Goal: Find specific page/section: Find specific page/section

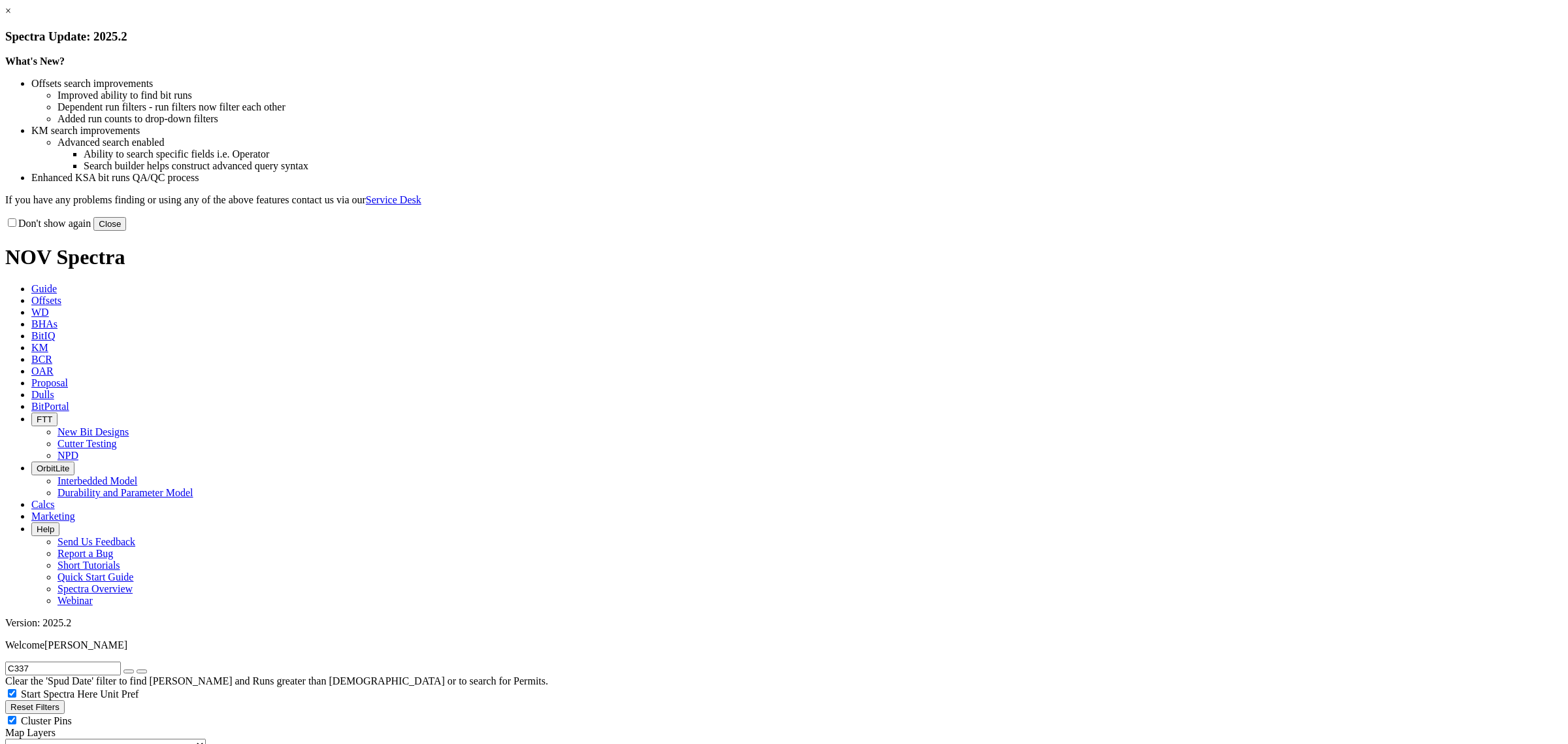
click at [126, 231] on button "Close" at bounding box center [110, 223] width 33 height 14
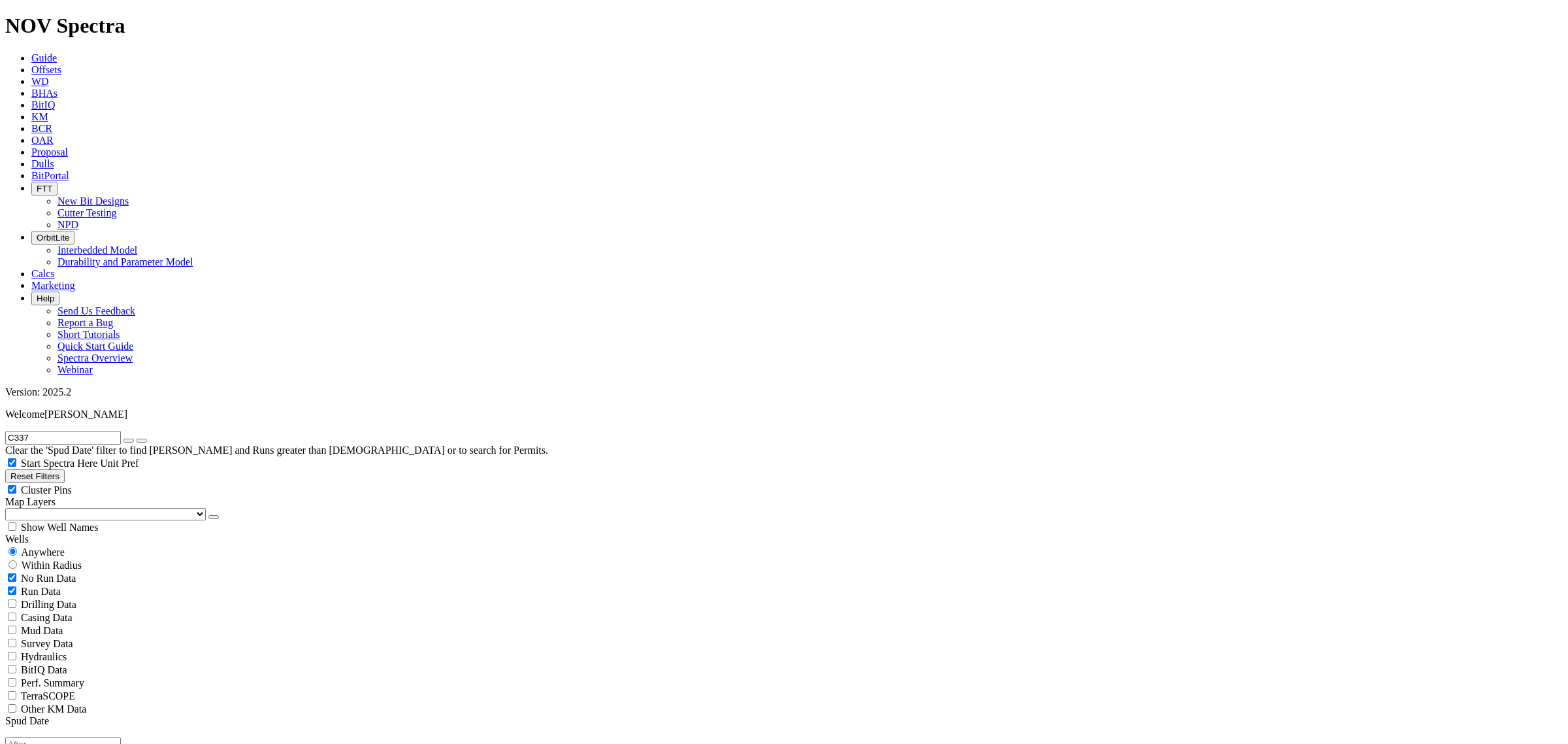
scroll to position [4367, 0]
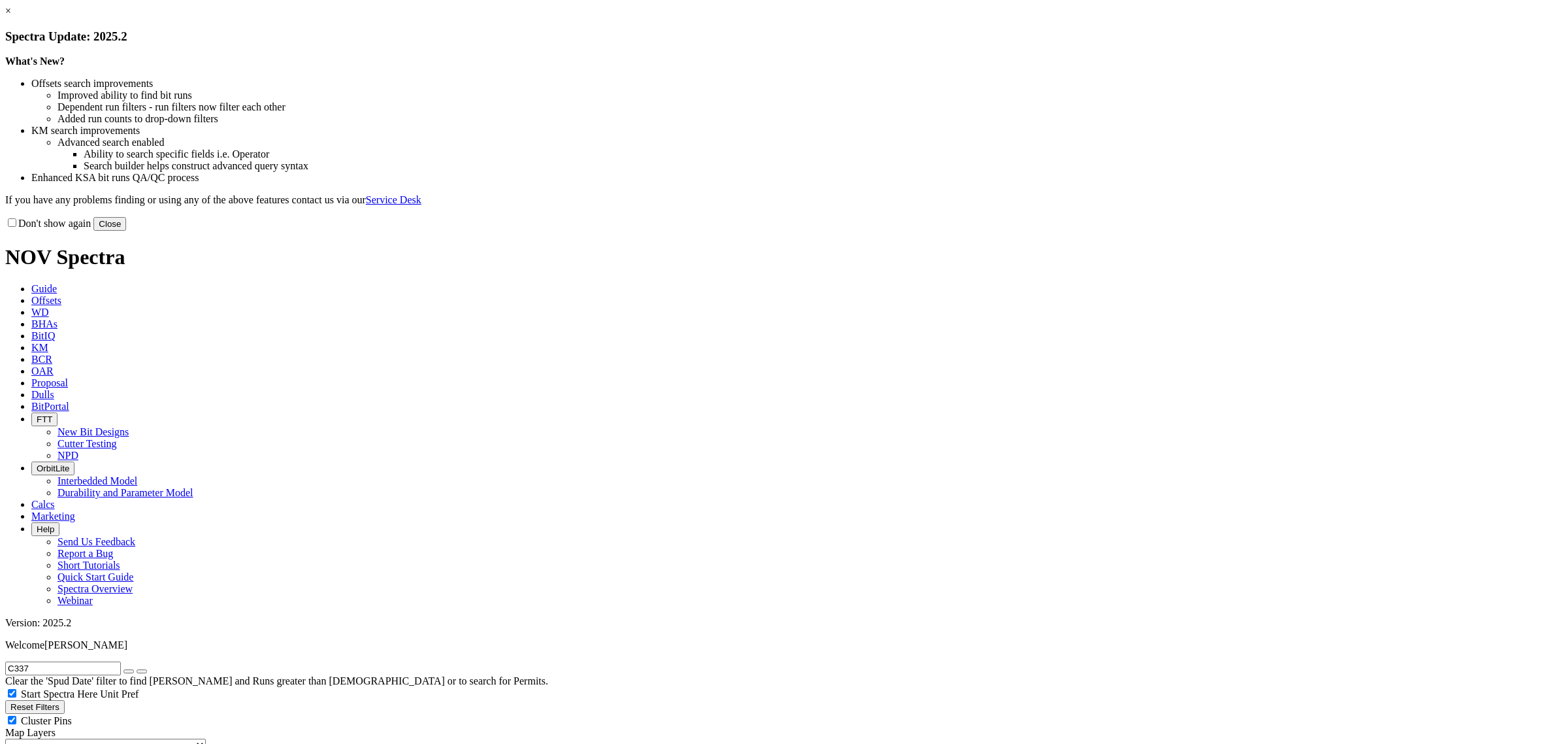
click at [126, 231] on button "Close" at bounding box center [110, 223] width 33 height 14
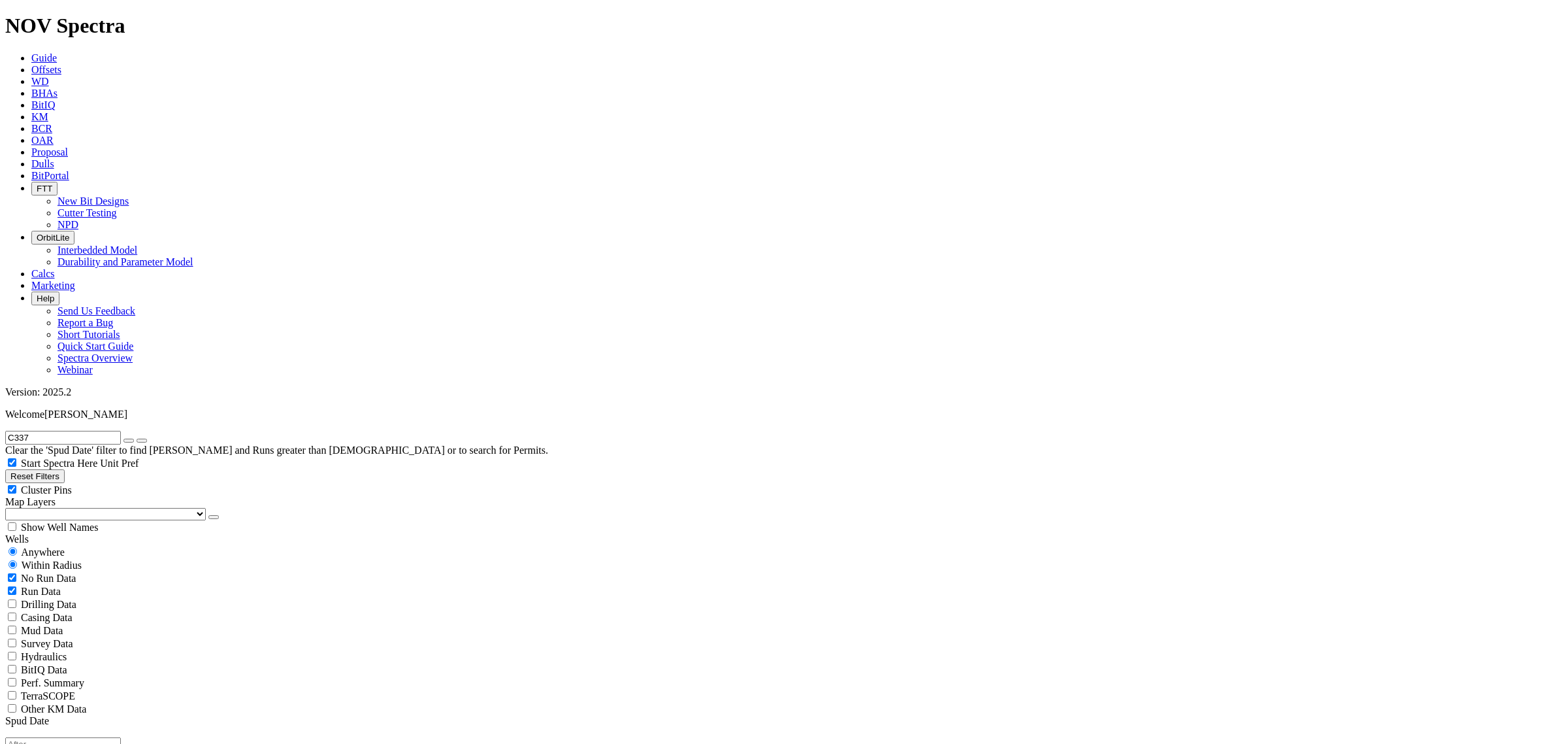
radio input "false"
radio input "true"
